Goal: Task Accomplishment & Management: Complete application form

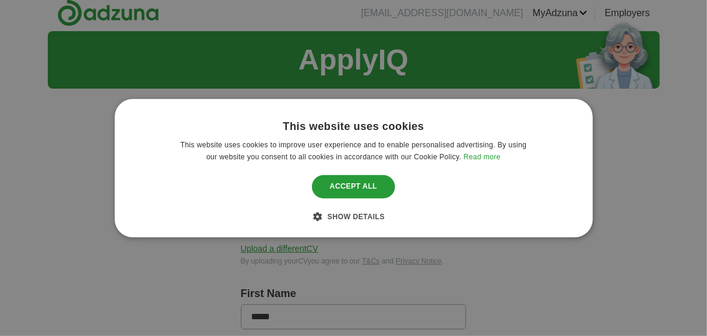
scroll to position [8, 0]
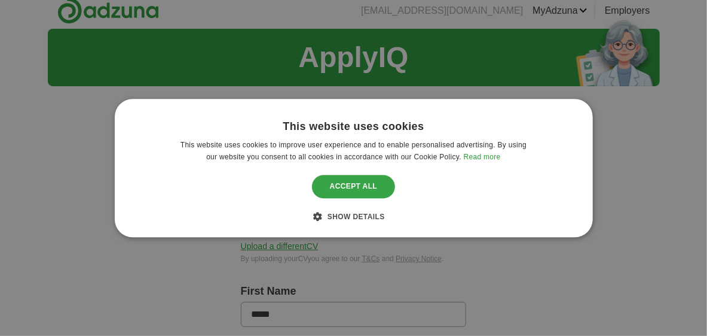
click at [367, 189] on div "Accept all" at bounding box center [354, 186] width 84 height 23
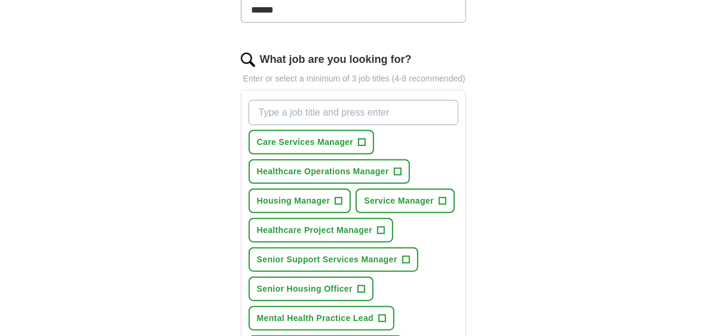
scroll to position [364, 0]
click at [393, 110] on input "What job are you looking for?" at bounding box center [354, 112] width 211 height 25
type input "A"
type input "manufacturing"
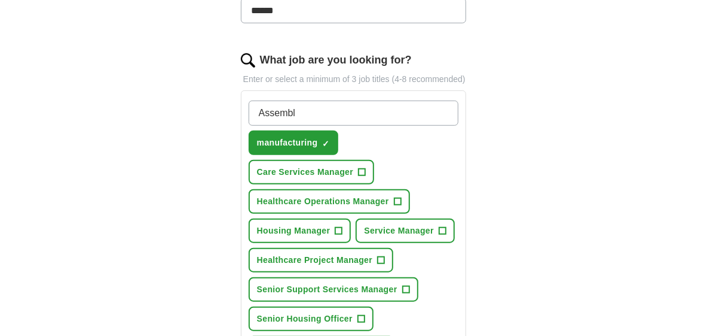
type input "Assembly"
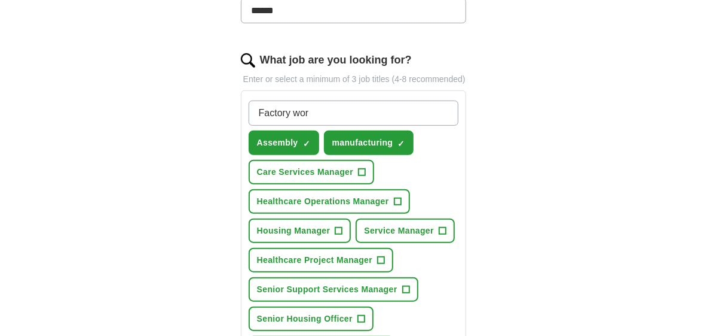
type input "Factory work"
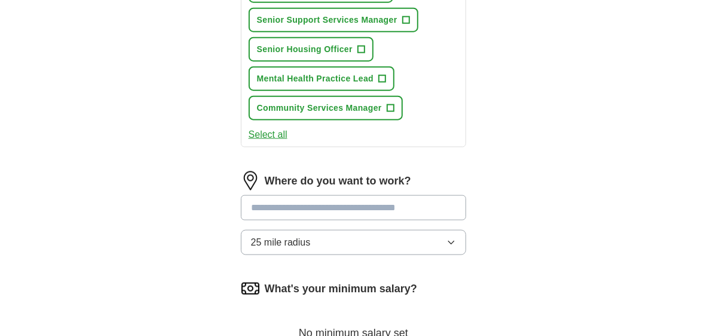
scroll to position [667, 0]
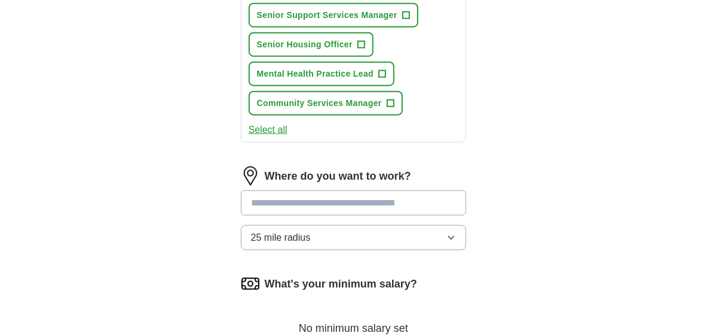
click at [385, 208] on input at bounding box center [354, 202] width 226 height 25
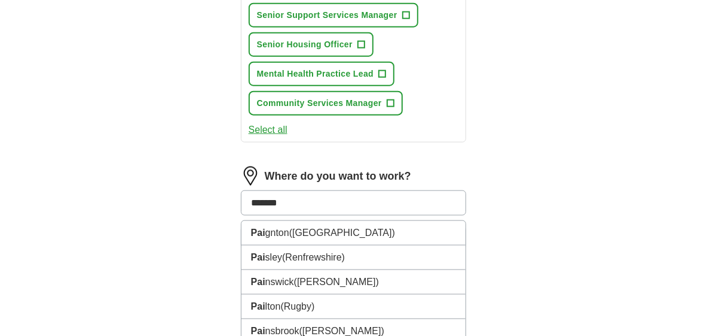
type input "********"
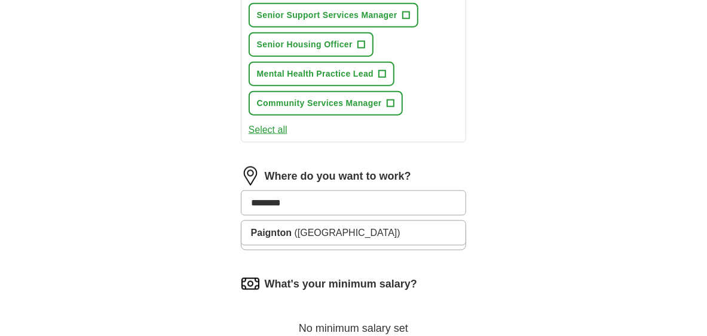
click at [294, 237] on li "Paignton ([GEOGRAPHIC_DATA])" at bounding box center [354, 233] width 225 height 24
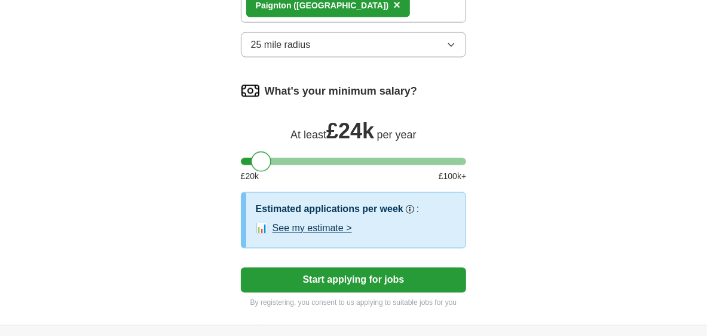
scroll to position [882, 0]
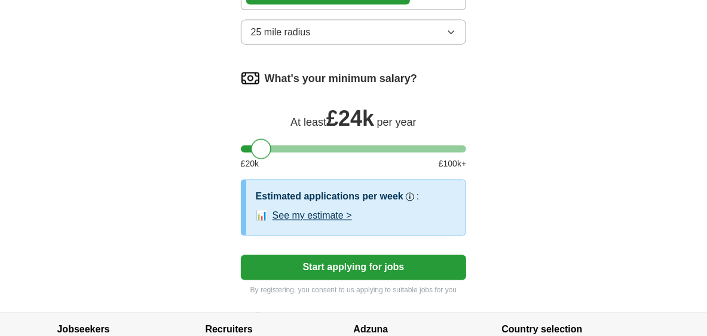
click at [298, 216] on button "See my estimate >" at bounding box center [313, 216] width 80 height 14
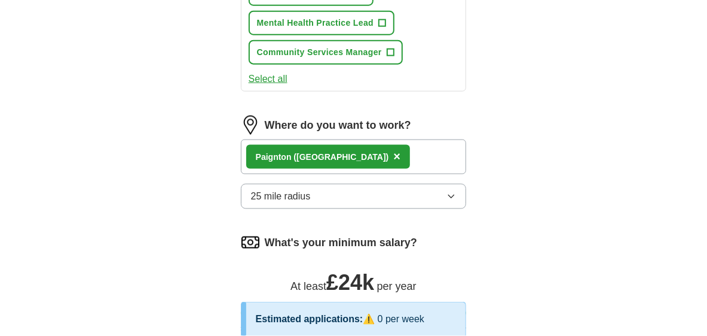
scroll to position [714, 0]
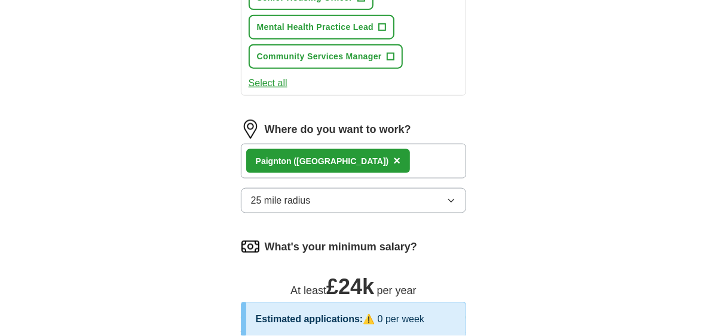
click at [397, 161] on div "Paignton ([GEOGRAPHIC_DATA]) ×" at bounding box center [354, 161] width 226 height 35
click at [394, 163] on span "×" at bounding box center [397, 160] width 7 height 13
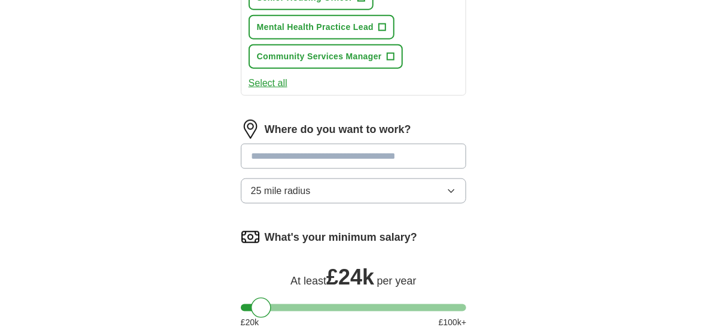
click at [335, 157] on input at bounding box center [354, 156] width 226 height 25
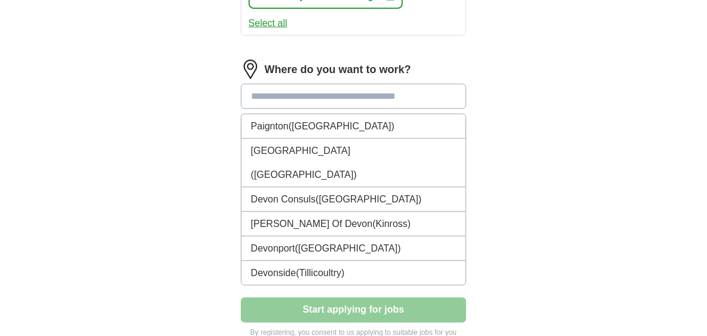
scroll to position [776, 0]
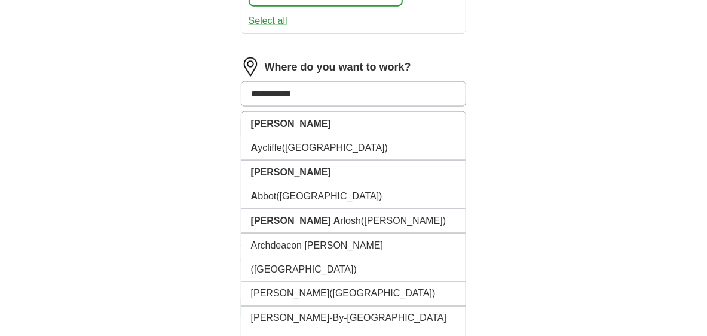
type input "**********"
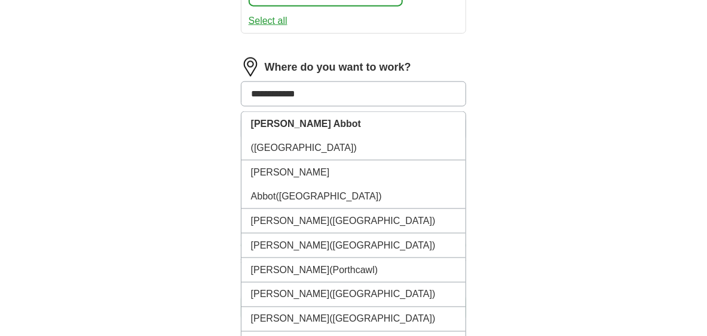
click at [305, 121] on strong "[PERSON_NAME] Abbot" at bounding box center [306, 123] width 110 height 10
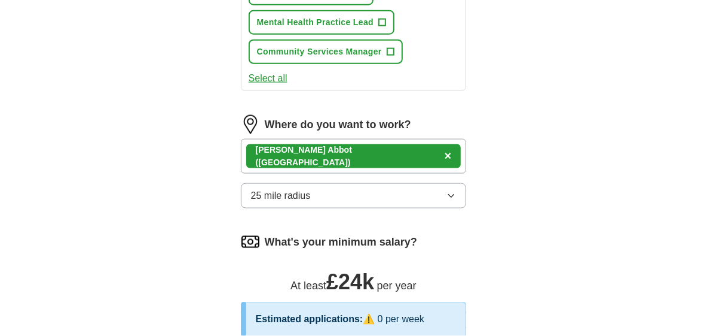
scroll to position [715, 0]
